Goal: Use online tool/utility

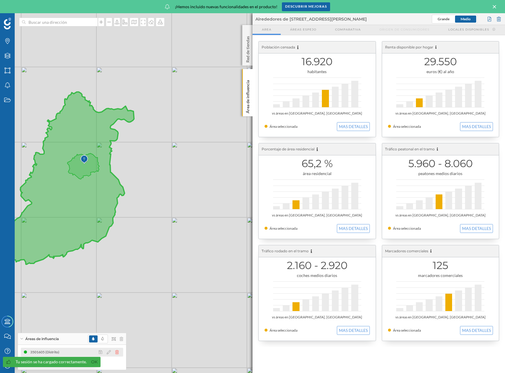
click at [117, 352] on icon at bounding box center [117, 352] width 4 height 4
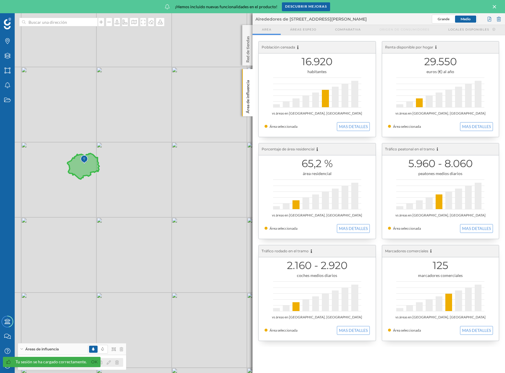
click at [119, 361] on div at bounding box center [110, 362] width 26 height 7
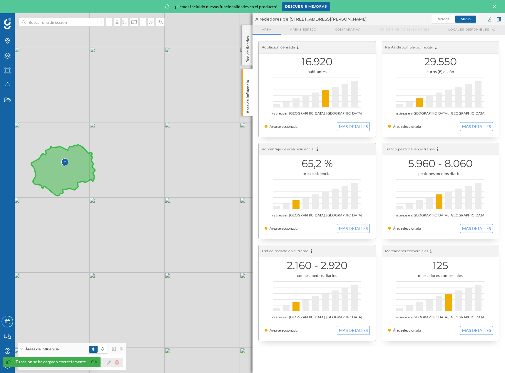
click at [116, 360] on icon at bounding box center [117, 362] width 4 height 4
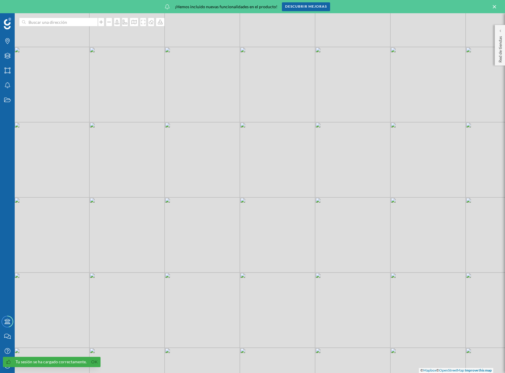
drag, startPoint x: 93, startPoint y: 365, endPoint x: 121, endPoint y: 296, distance: 74.5
click at [93, 364] on link "Ok" at bounding box center [94, 362] width 9 height 7
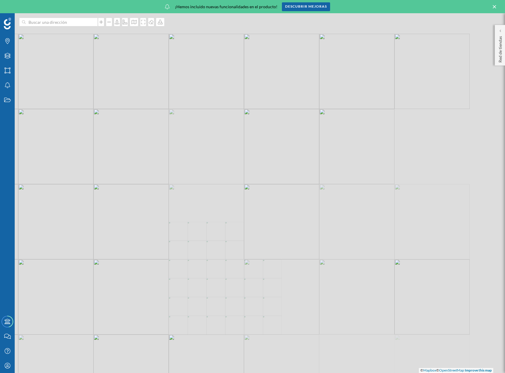
drag, startPoint x: 296, startPoint y: 190, endPoint x: 270, endPoint y: 260, distance: 74.6
click at [270, 260] on div "© Mapbox © OpenStreetMap Improve this map" at bounding box center [252, 193] width 505 height 360
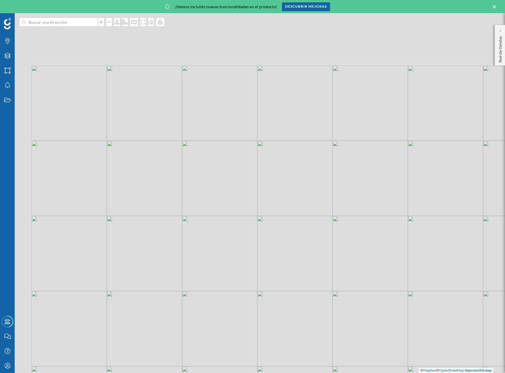
drag, startPoint x: 331, startPoint y: 123, endPoint x: 367, endPoint y: 187, distance: 73.3
click at [367, 187] on div "© Mapbox © OpenStreetMap Improve this map" at bounding box center [252, 193] width 505 height 360
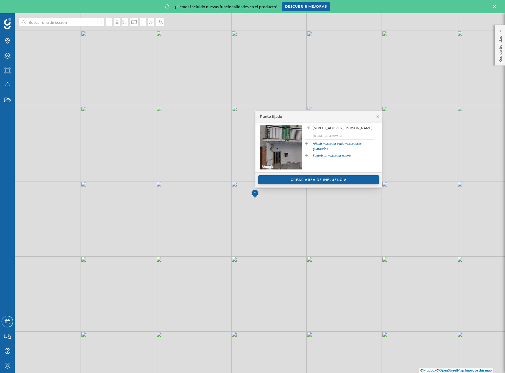
click at [308, 180] on div "Crear área de influencia" at bounding box center [318, 179] width 120 height 9
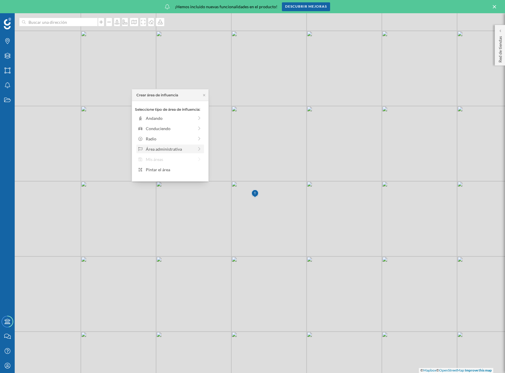
click at [198, 147] on icon at bounding box center [199, 149] width 5 height 4
click at [161, 140] on div "Municipio" at bounding box center [175, 139] width 58 height 6
